Goal: Book appointment/travel/reservation

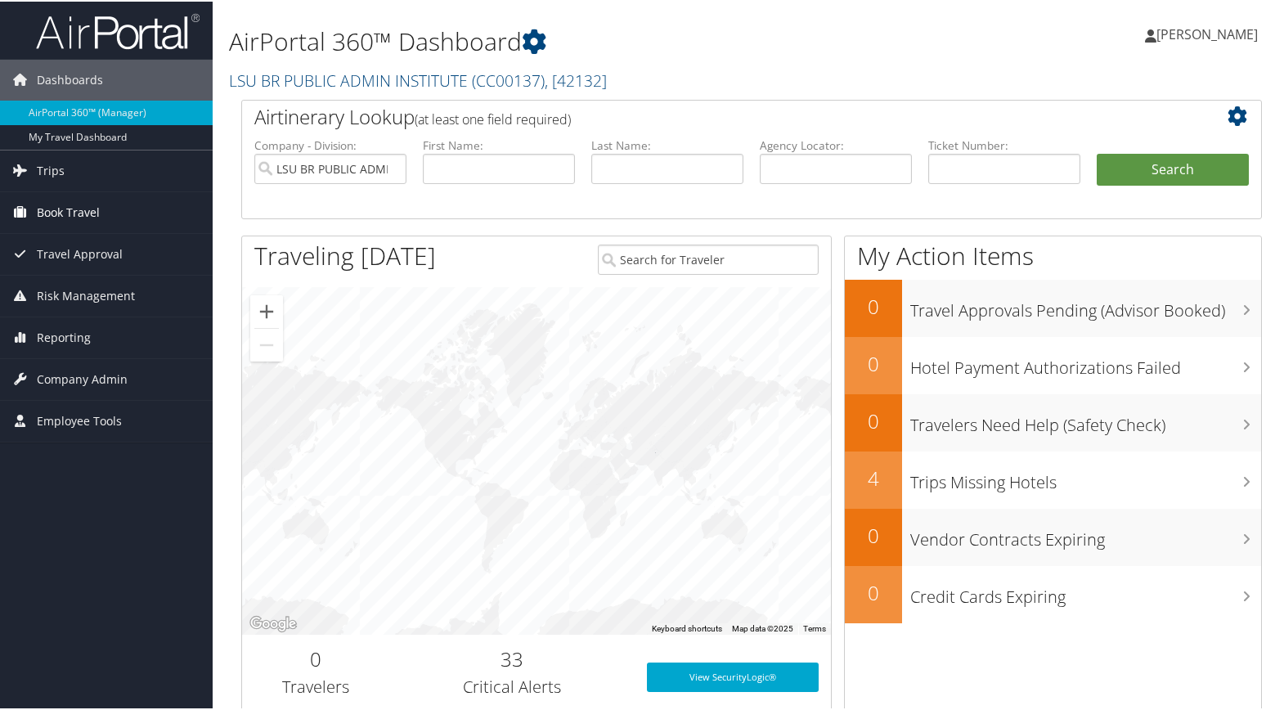
click at [86, 212] on span "Book Travel" at bounding box center [68, 211] width 63 height 41
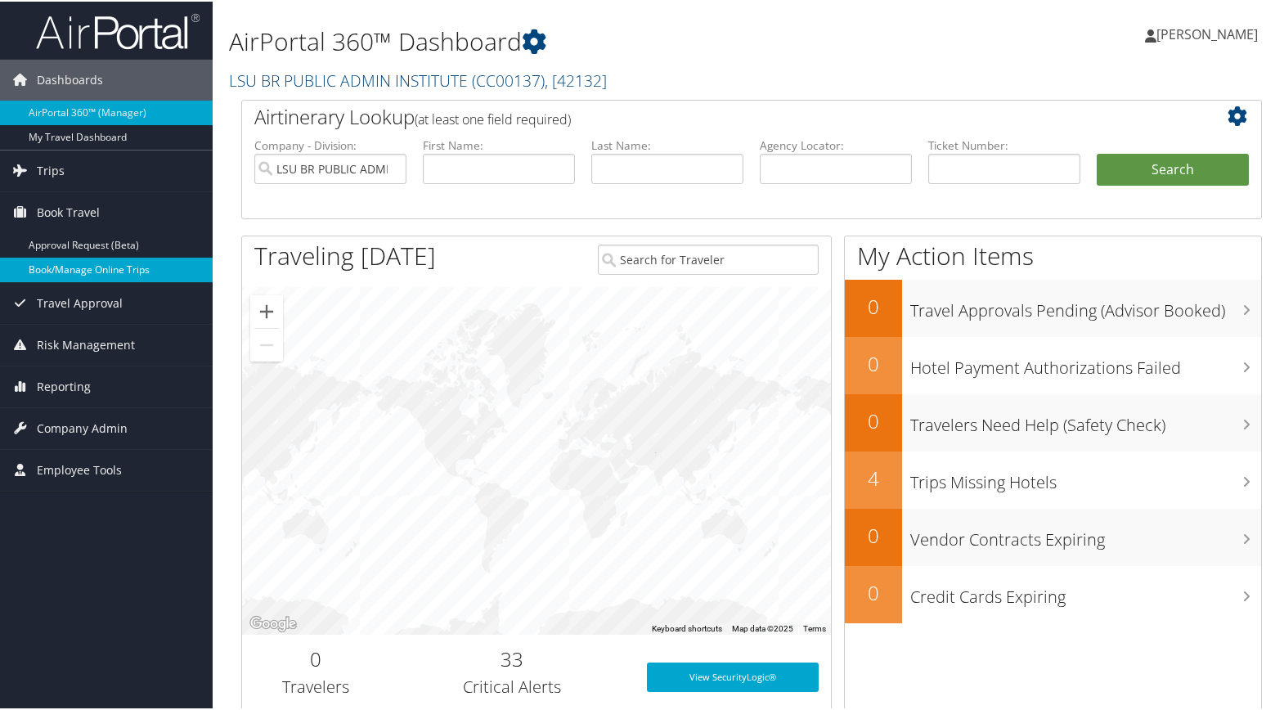
click at [95, 264] on link "Book/Manage Online Trips" at bounding box center [106, 268] width 213 height 25
